Goal: Book appointment/travel/reservation

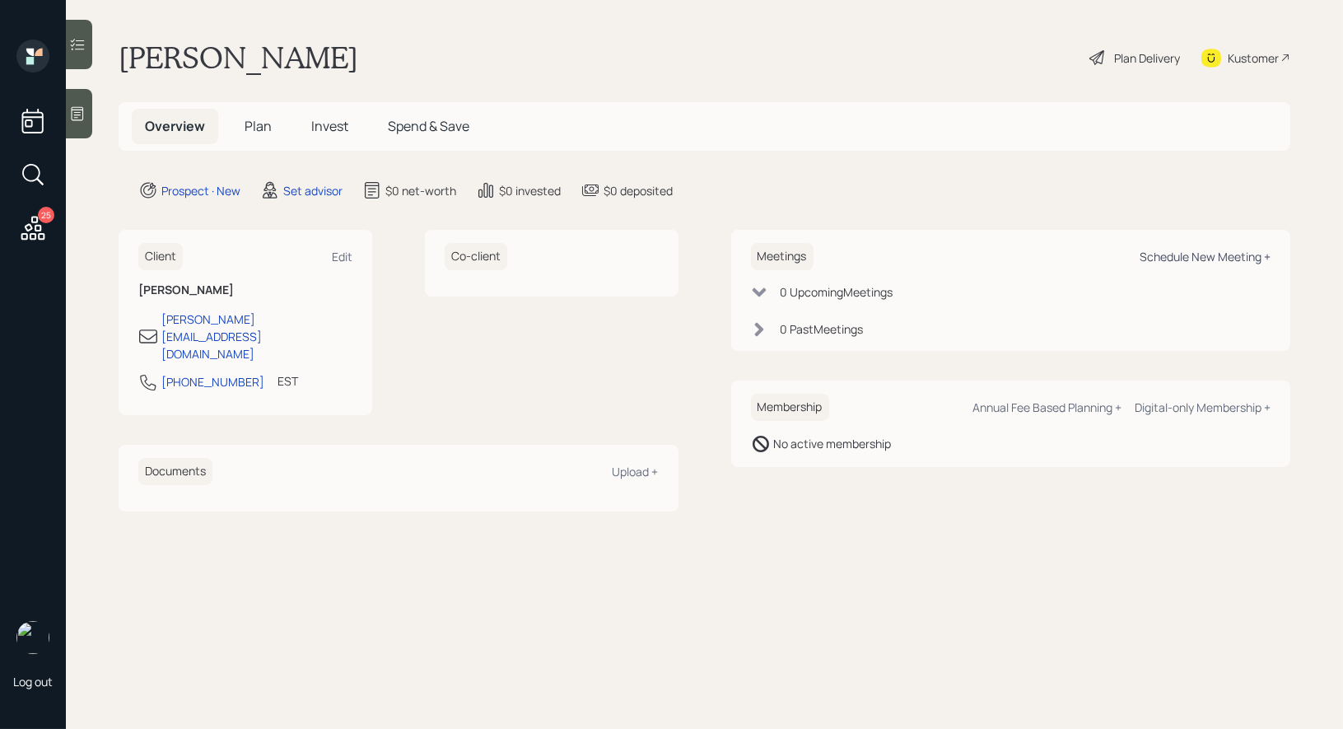
click at [1155, 259] on div "Schedule New Meeting +" at bounding box center [1205, 257] width 131 height 16
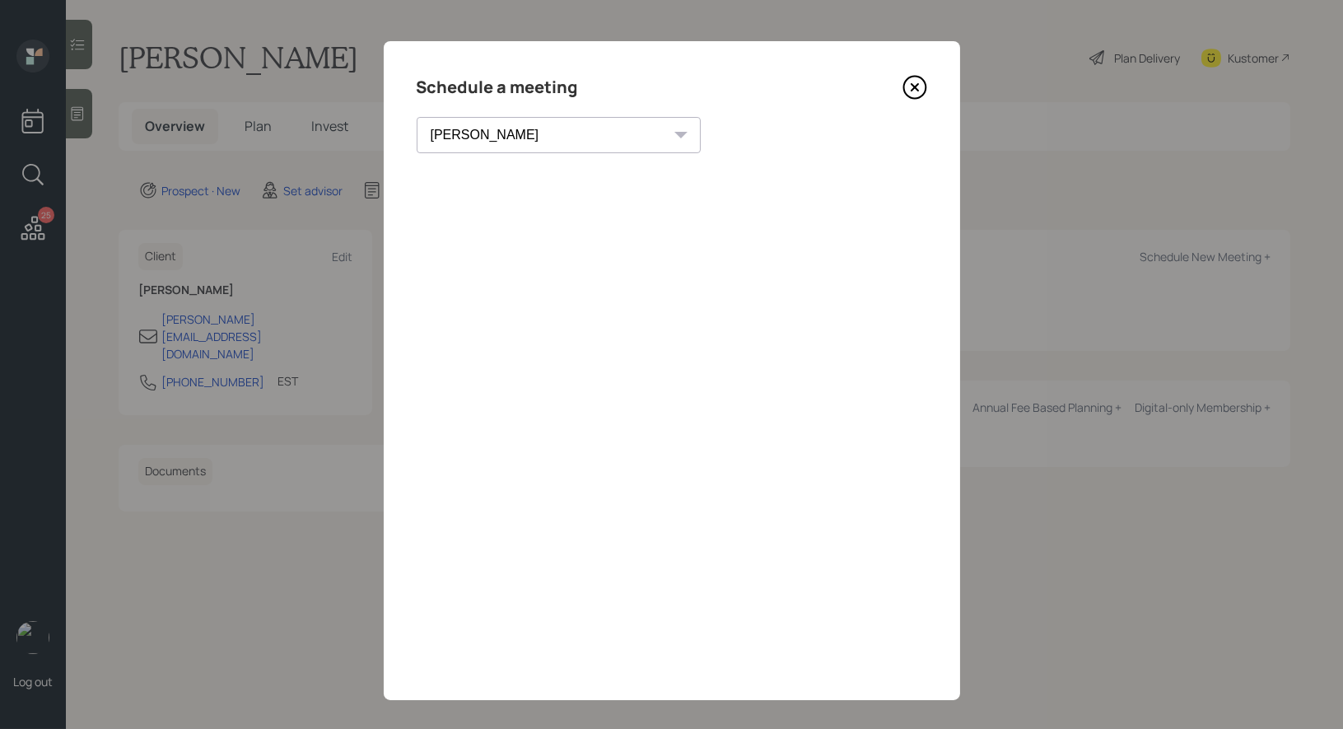
click at [523, 128] on select "[PERSON_NAME] [PERSON_NAME] [PERSON_NAME] [PERSON_NAME] [PERSON_NAME] [PERSON_N…" at bounding box center [559, 135] width 284 height 36
select select "8b79112e-3cfb-44f9-89e7-15267fe946c1"
click at [417, 117] on select "[PERSON_NAME] [PERSON_NAME] [PERSON_NAME] [PERSON_NAME] [PERSON_NAME] [PERSON_N…" at bounding box center [559, 135] width 284 height 36
click at [916, 87] on icon at bounding box center [914, 87] width 7 height 7
